Goal: Transaction & Acquisition: Purchase product/service

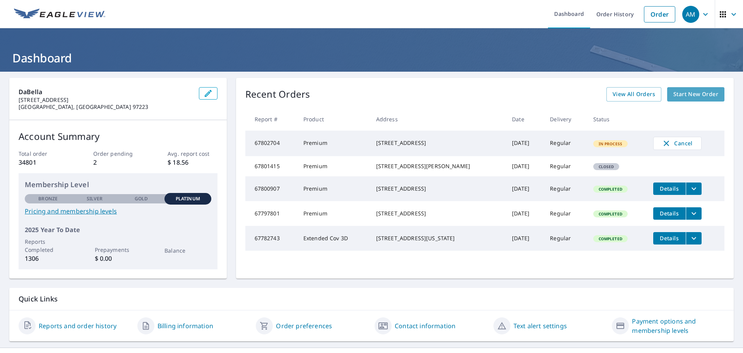
click at [682, 94] on span "Start New Order" at bounding box center [695, 94] width 45 height 10
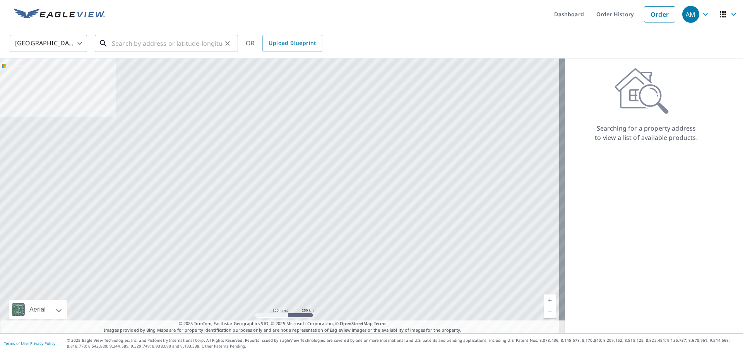
click at [189, 45] on input "text" at bounding box center [167, 44] width 110 height 22
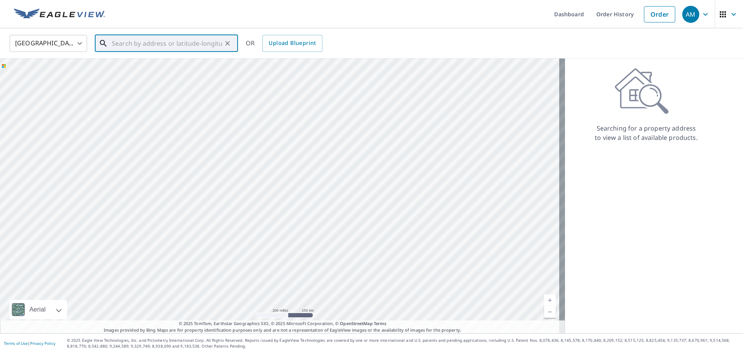
paste input "[STREET_ADDRESS][US_STATE]"
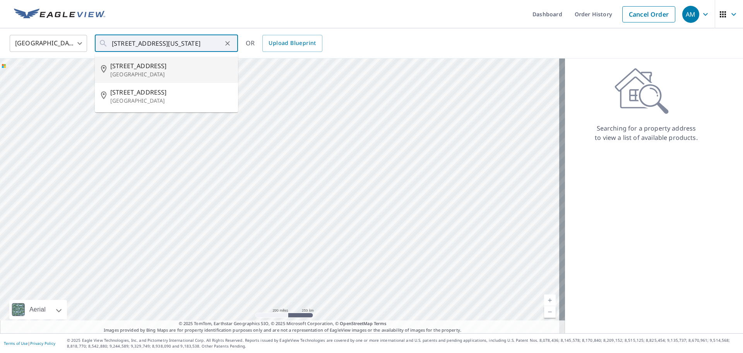
type input "[STREET_ADDRESS]"
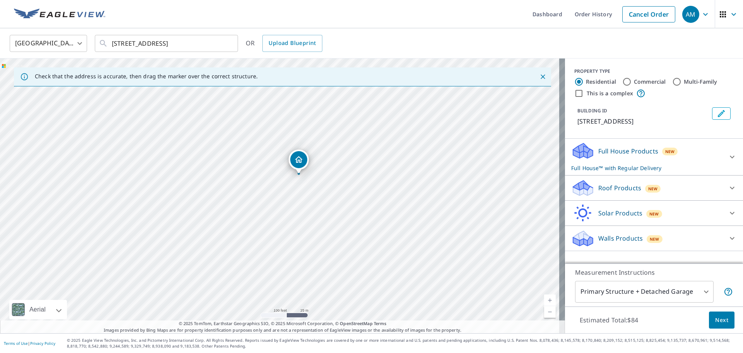
click at [691, 185] on div "Roof Products New" at bounding box center [647, 188] width 152 height 18
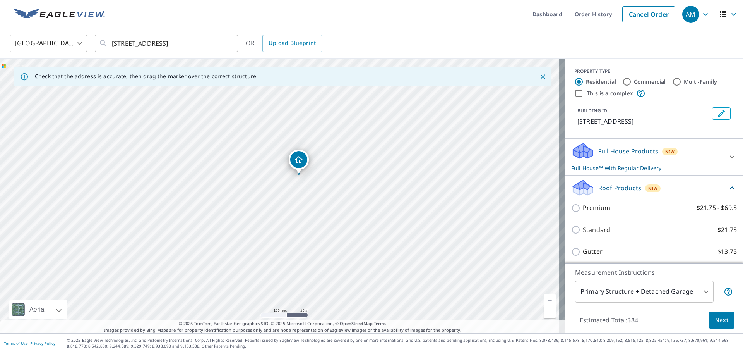
scroll to position [39, 0]
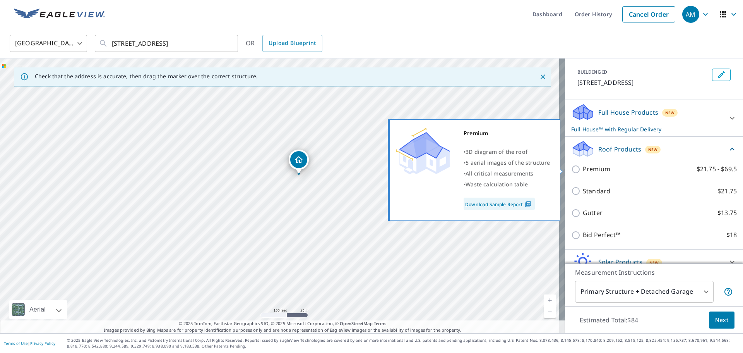
click at [571, 167] on input "Premium $21.75 - $69.5" at bounding box center [577, 168] width 12 height 9
checkbox input "true"
checkbox input "false"
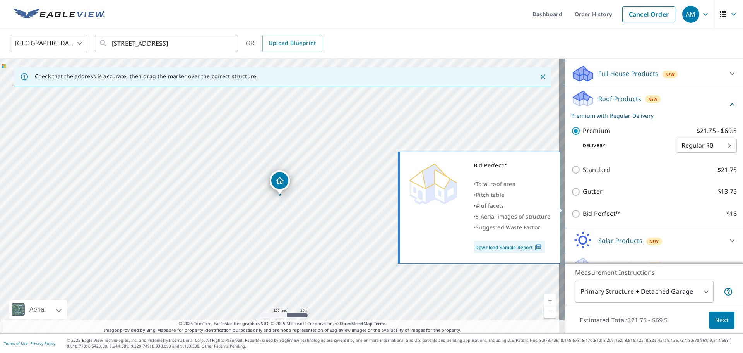
scroll to position [93, 0]
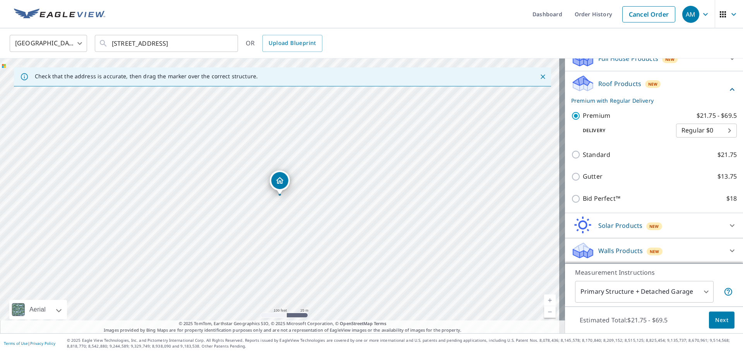
click at [717, 321] on span "Next" at bounding box center [721, 320] width 13 height 10
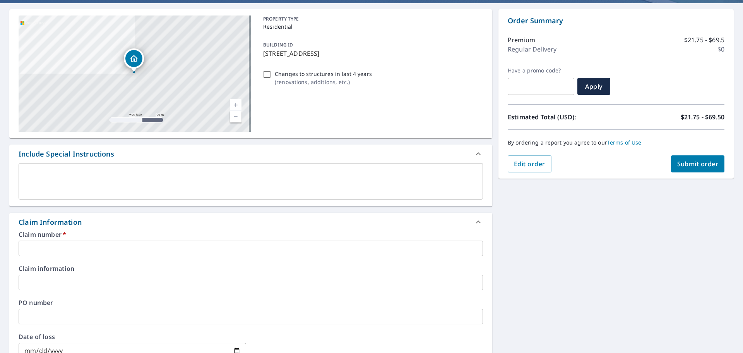
scroll to position [77, 0]
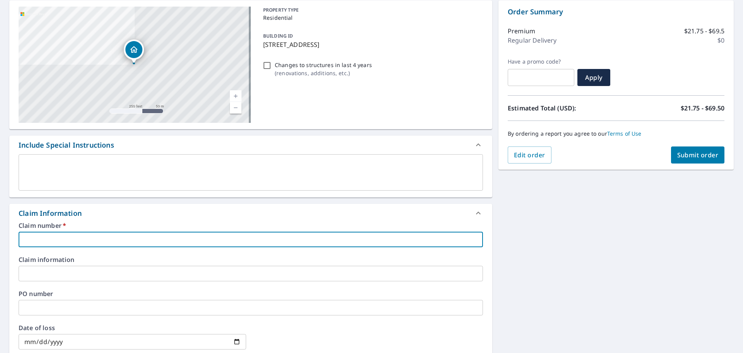
click at [59, 233] on input "text" at bounding box center [251, 238] width 464 height 15
click at [32, 241] on input "text" at bounding box center [251, 238] width 464 height 15
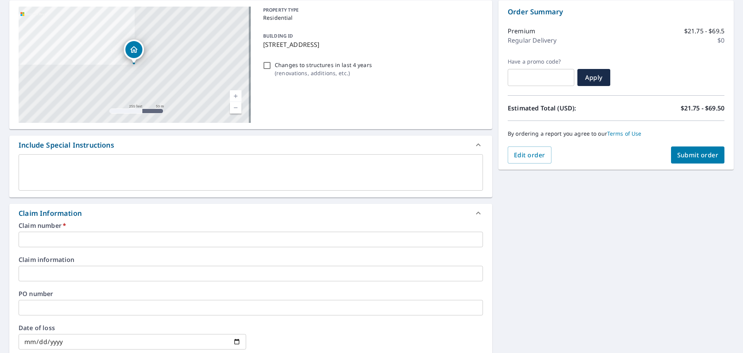
click at [51, 237] on input "text" at bounding box center [251, 238] width 464 height 15
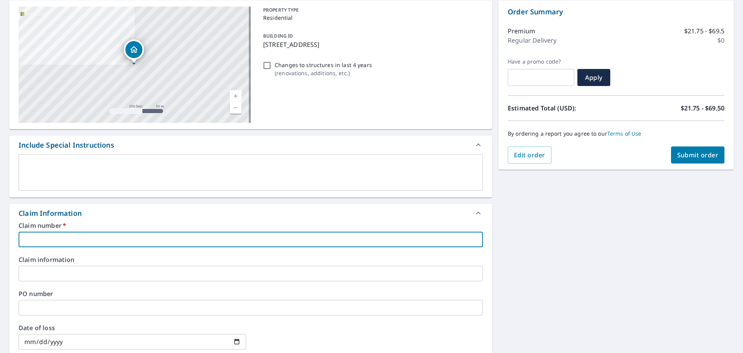
type input "D"
checkbox input "true"
type input "DE"
checkbox input "true"
type input "DEN"
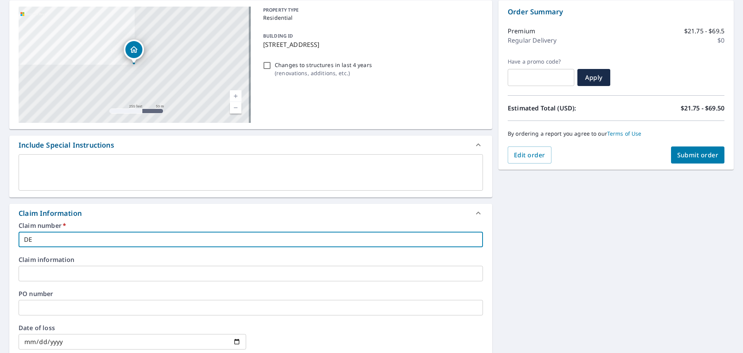
checkbox input "true"
type input "DENM"
checkbox input "true"
type input "DENMa"
checkbox input "true"
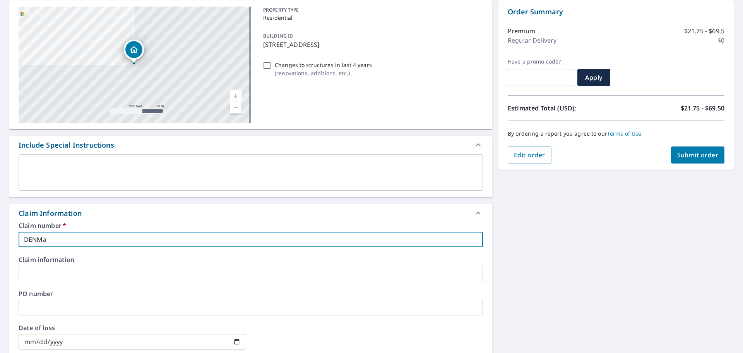
type input "DENMae"
checkbox input "true"
type input "DENMaes"
checkbox input "true"
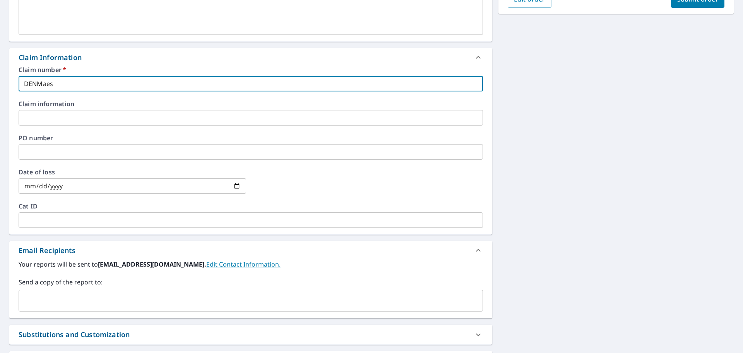
scroll to position [271, 0]
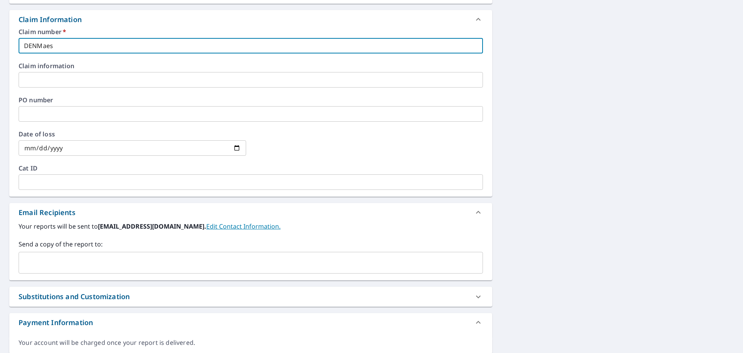
type input "DENMaes"
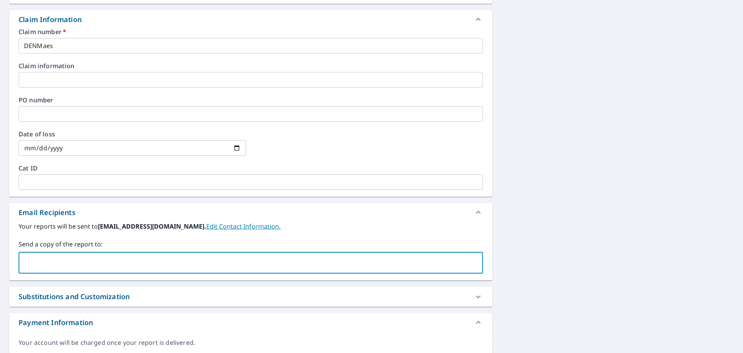
click at [57, 262] on input "text" at bounding box center [245, 262] width 446 height 15
type input "[EMAIL_ADDRESS][DOMAIN_NAME]"
checkbox input "true"
type input "[PERSON_NAME][EMAIL_ADDRESS][PERSON_NAME][PERSON_NAME][DOMAIN_NAME]"
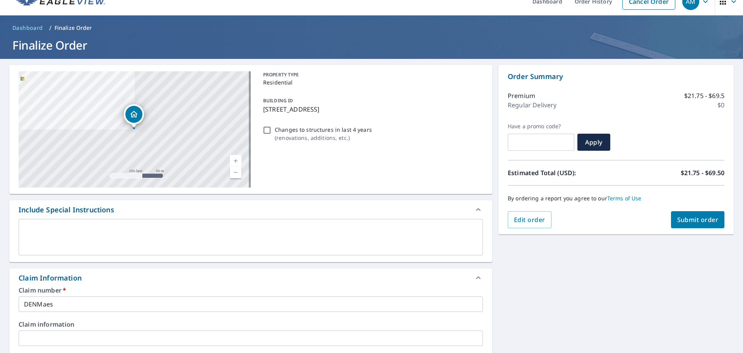
scroll to position [0, 0]
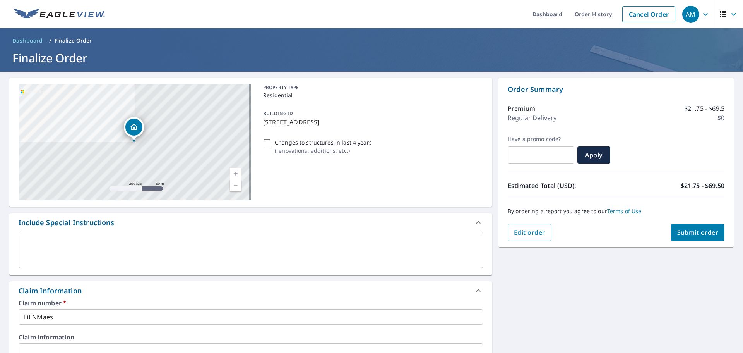
click at [689, 233] on span "Submit order" at bounding box center [697, 232] width 41 height 9
checkbox input "true"
